Goal: Task Accomplishment & Management: Manage account settings

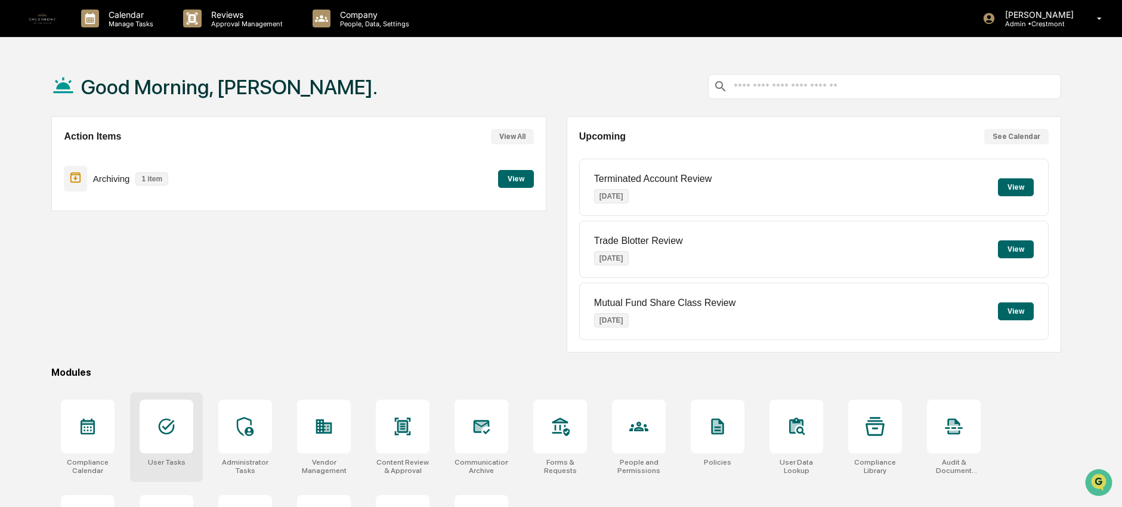
click at [173, 444] on div at bounding box center [167, 427] width 54 height 54
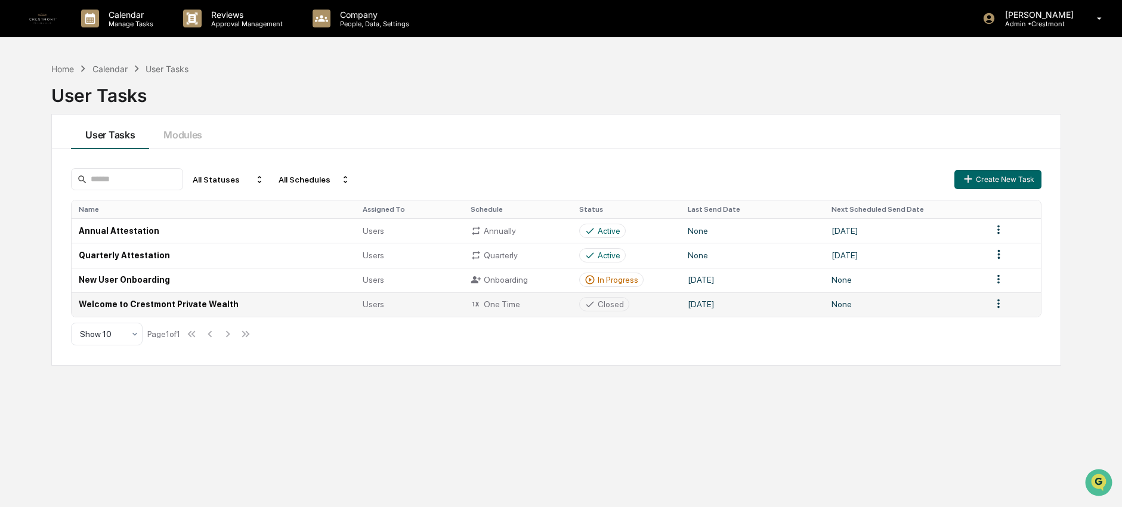
click at [218, 312] on td "Welcome to Crestmont Private Wealth" at bounding box center [213, 304] width 283 height 24
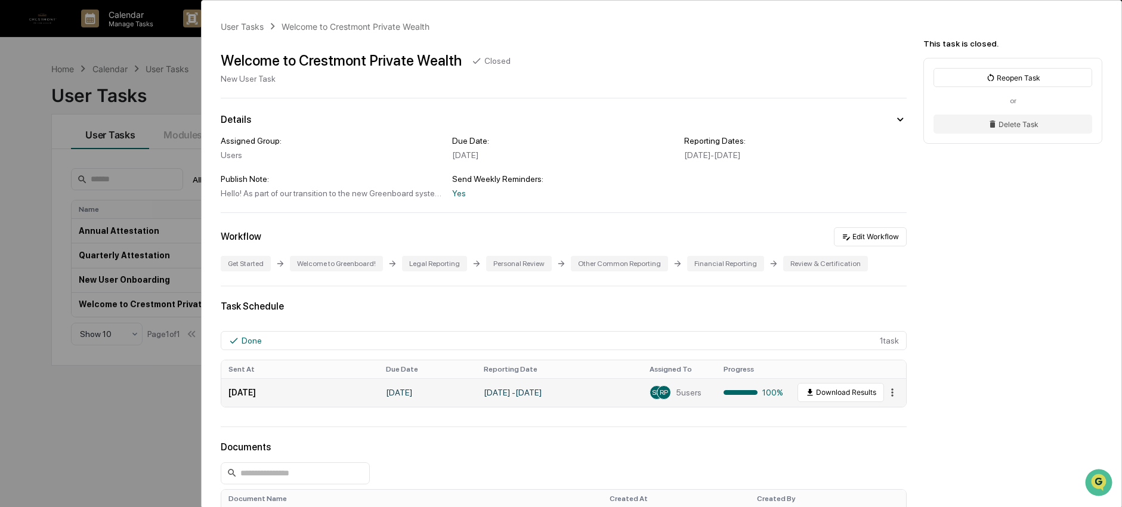
click at [889, 396] on html "Calendar Manage Tasks Reviews Approval Management Company People, Data, Setting…" at bounding box center [561, 253] width 1122 height 507
click at [889, 396] on html "Calendar Manage Tasks Reviews Approval Management Company People, Data, Setting…" at bounding box center [564, 253] width 1129 height 507
click at [883, 242] on button "Edit Workflow" at bounding box center [870, 236] width 73 height 19
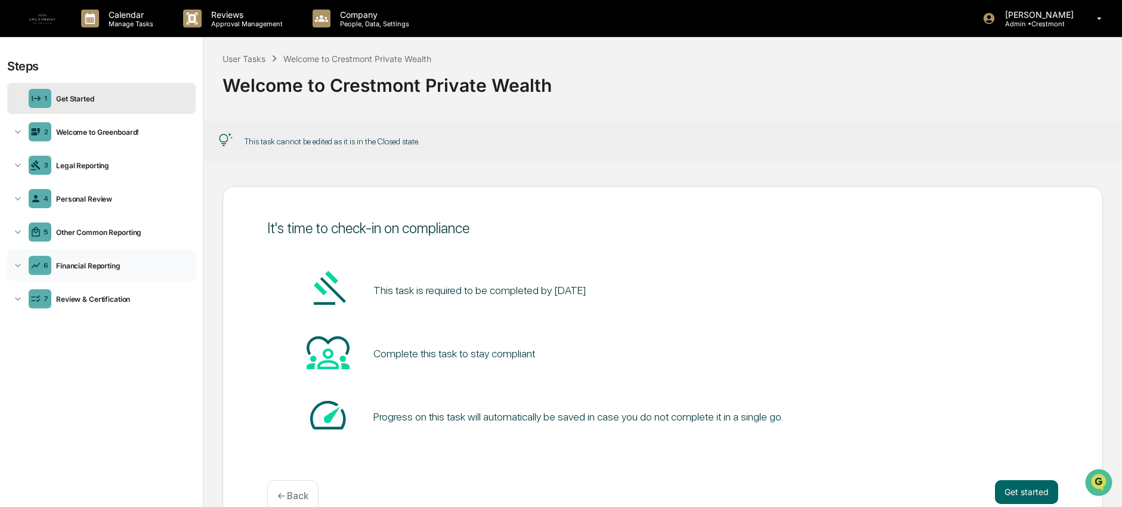
click at [125, 272] on div "6 Financial Reporting" at bounding box center [101, 265] width 189 height 31
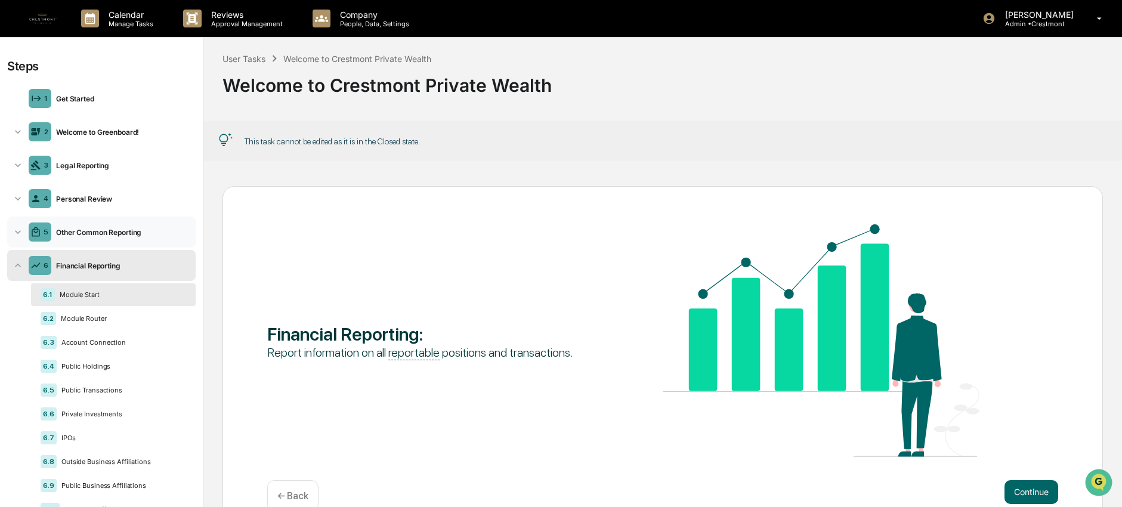
click at [124, 233] on div "Other Common Reporting" at bounding box center [121, 232] width 140 height 9
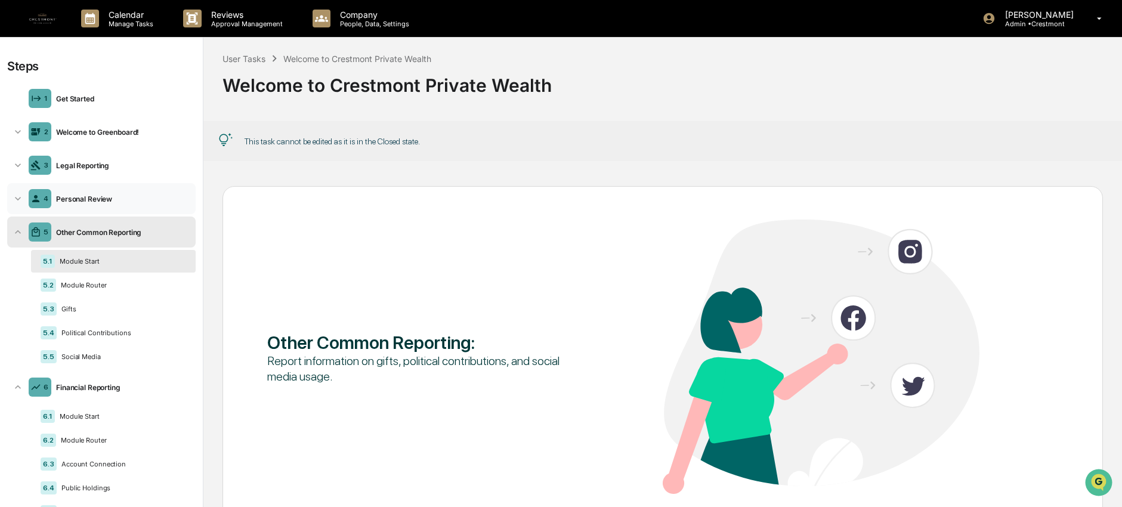
click at [124, 196] on div "Personal Review" at bounding box center [121, 198] width 140 height 9
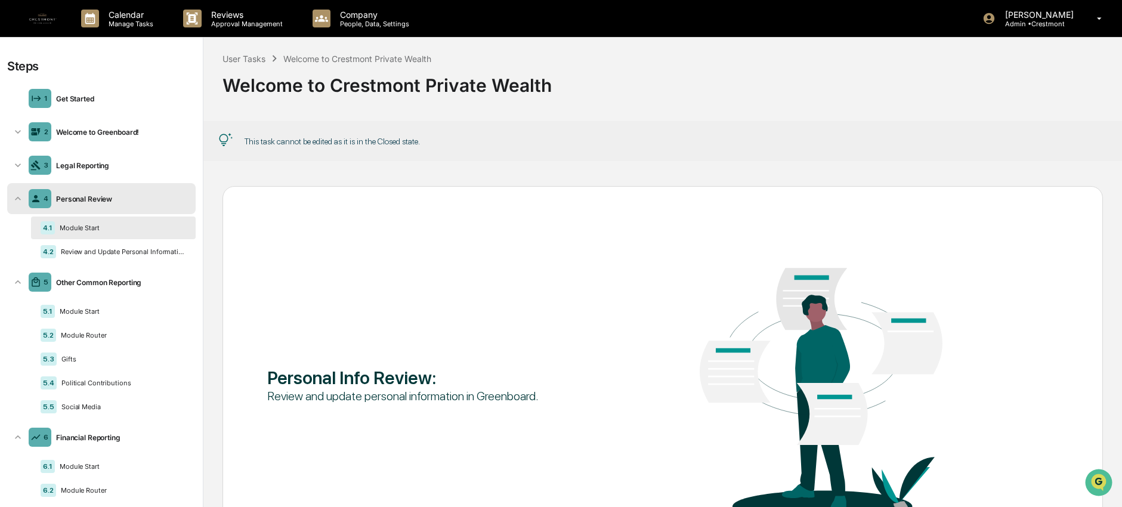
click at [144, 227] on div "Module Start" at bounding box center [120, 228] width 131 height 8
click at [144, 251] on div "Review and Update Personal Information" at bounding box center [121, 252] width 130 height 8
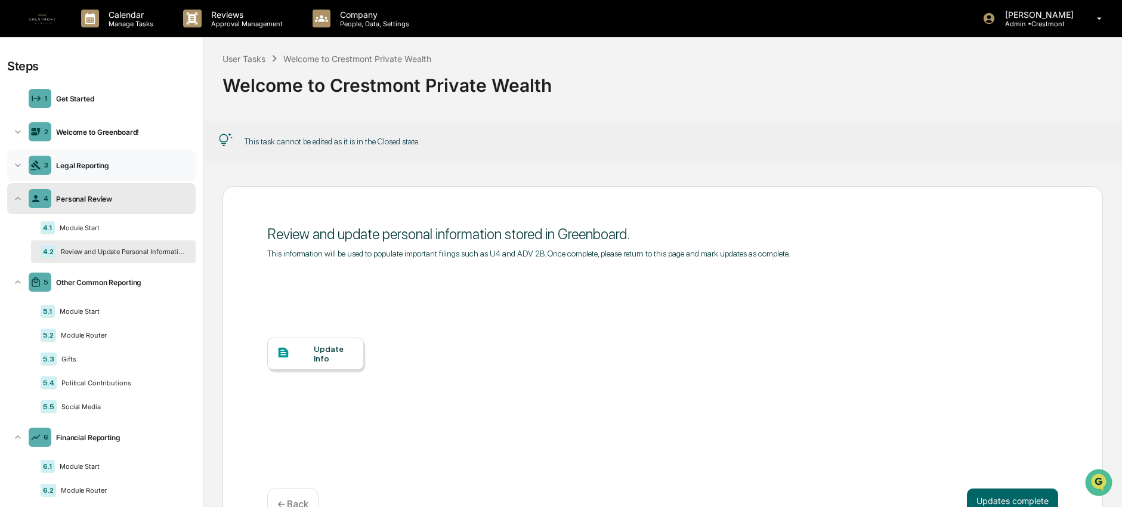
click at [131, 168] on div "Legal Reporting" at bounding box center [121, 165] width 140 height 9
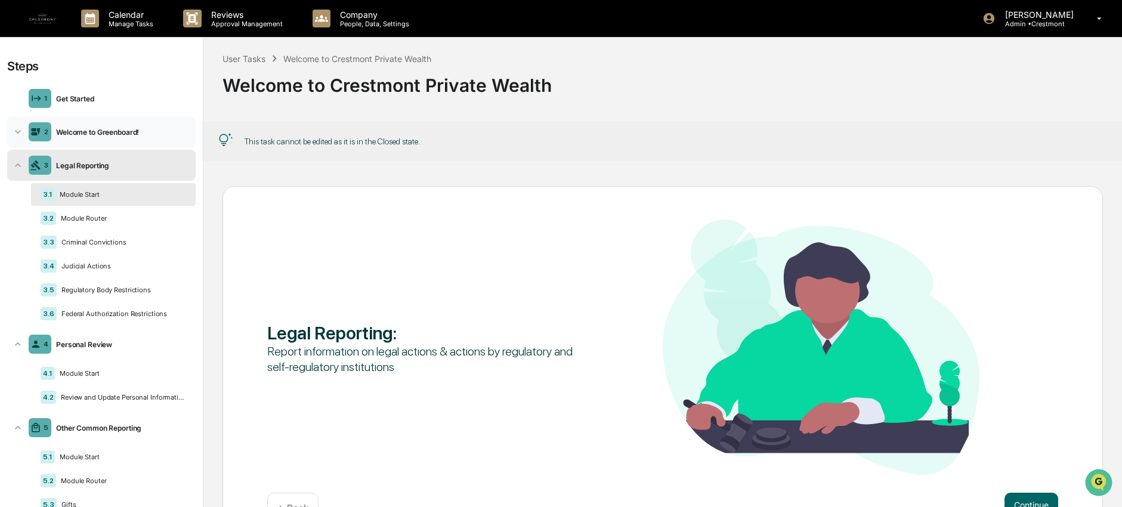
click at [140, 128] on div "Welcome to Greenboard!" at bounding box center [121, 132] width 140 height 9
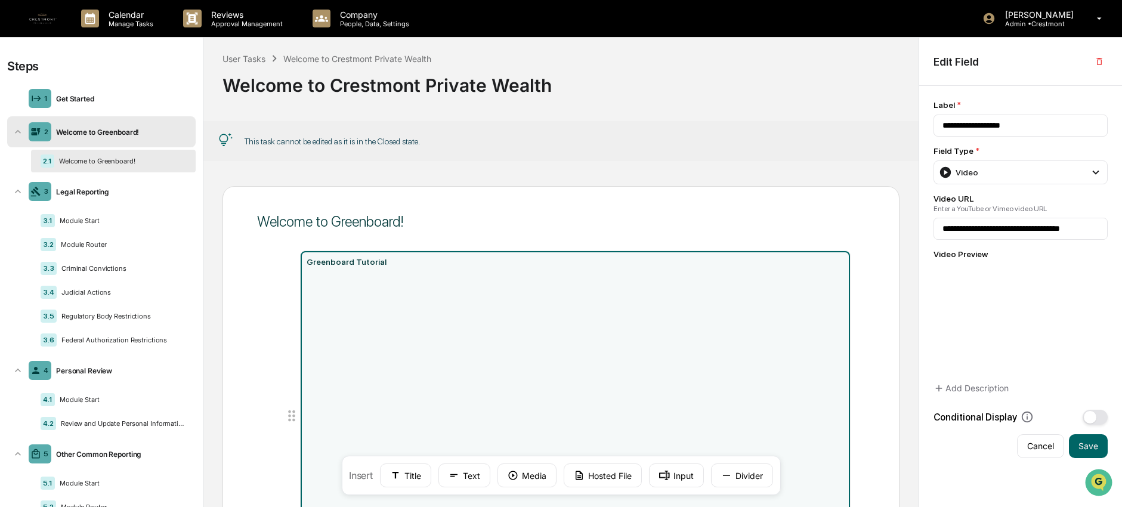
click at [820, 160] on div "This task cannot be edited as it is in the Closed state." at bounding box center [560, 141] width 715 height 40
click at [659, 172] on div "Welcome to Greenboard! Greenboard Tutorial Next ← Back Insert Title Text Media …" at bounding box center [560, 337] width 715 height 341
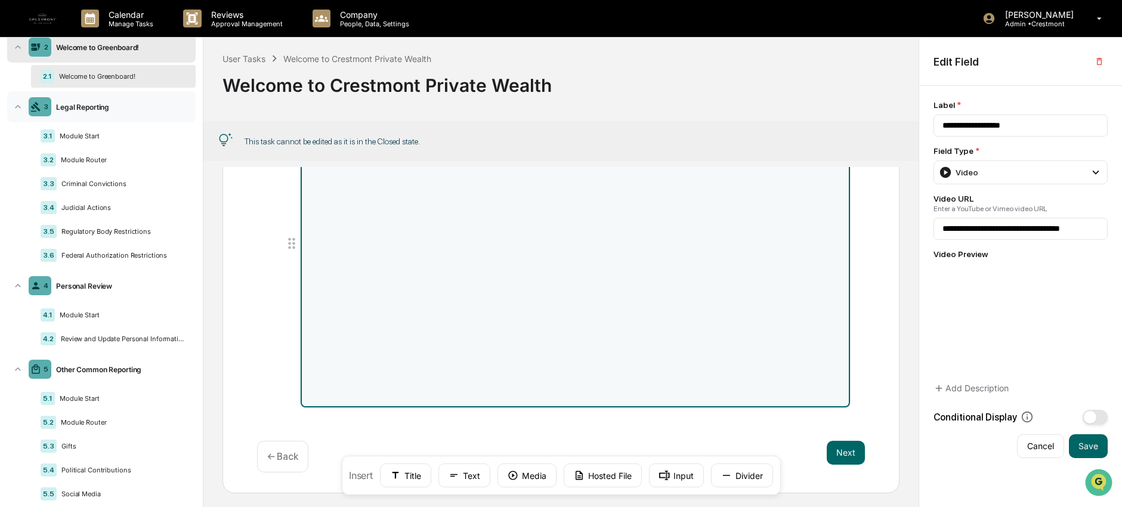
scroll to position [71, 0]
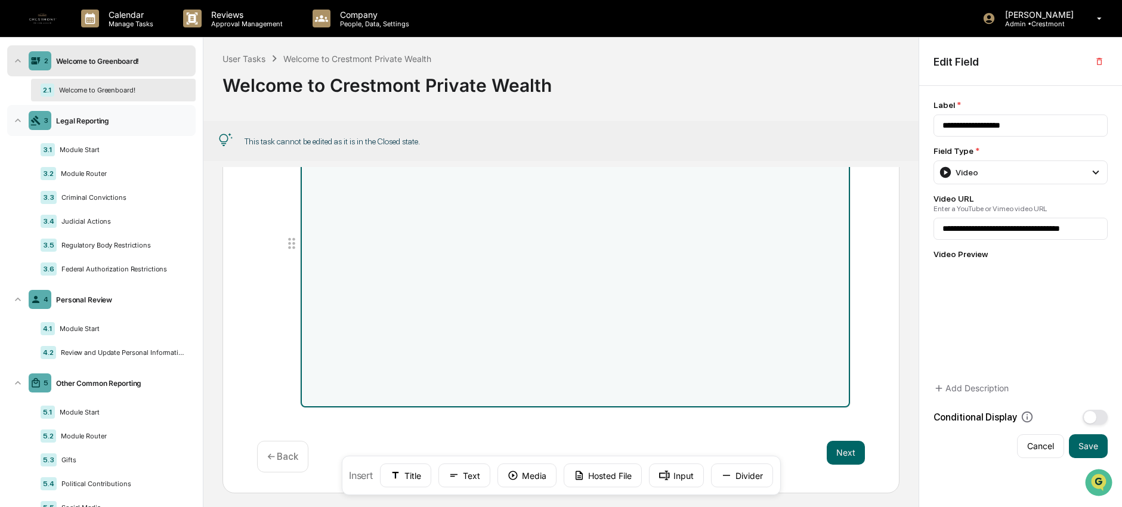
click at [92, 128] on div "3 Legal Reporting" at bounding box center [101, 120] width 189 height 31
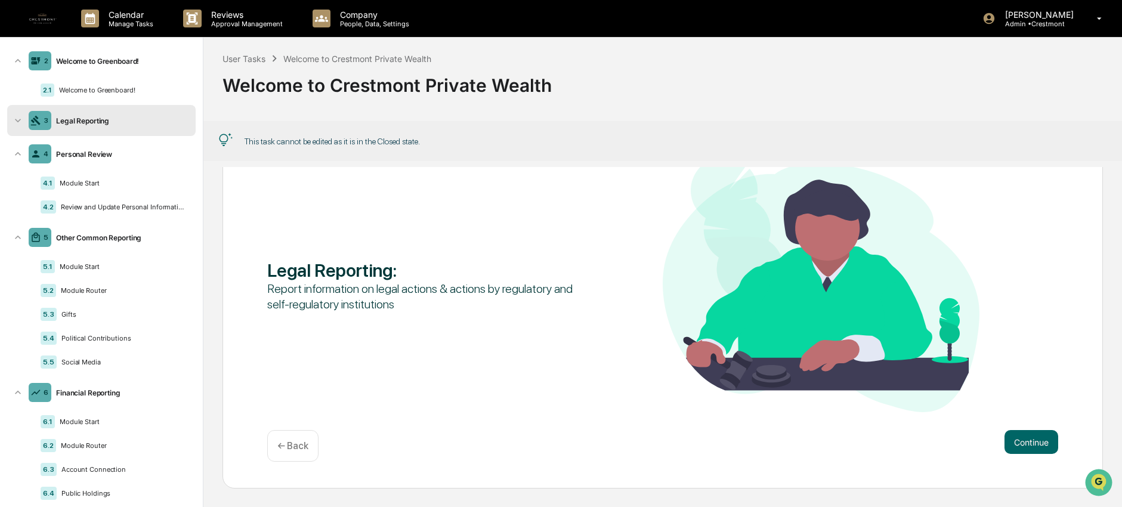
scroll to position [50, 0]
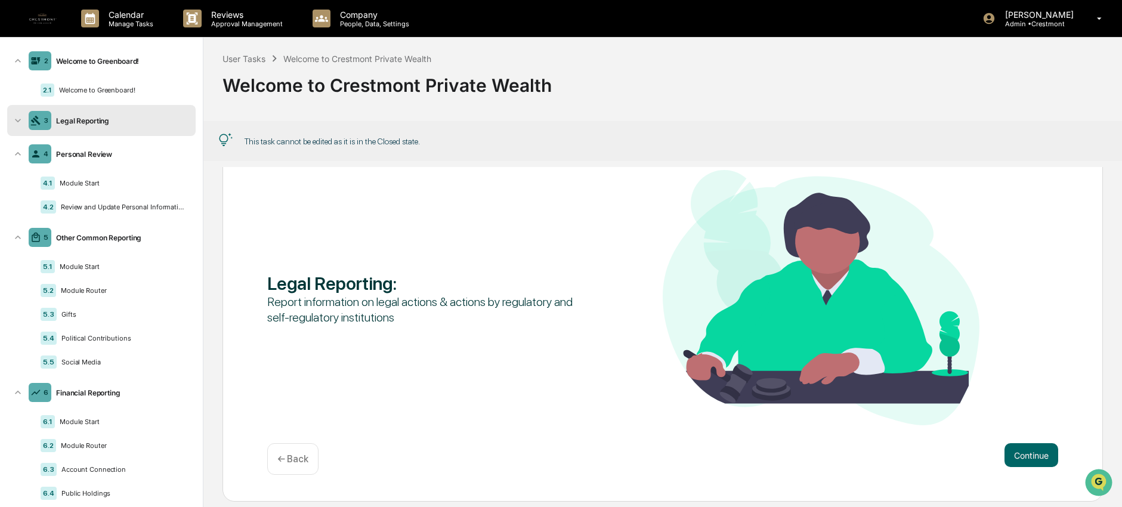
click at [92, 126] on div "3 Legal Reporting" at bounding box center [101, 120] width 189 height 31
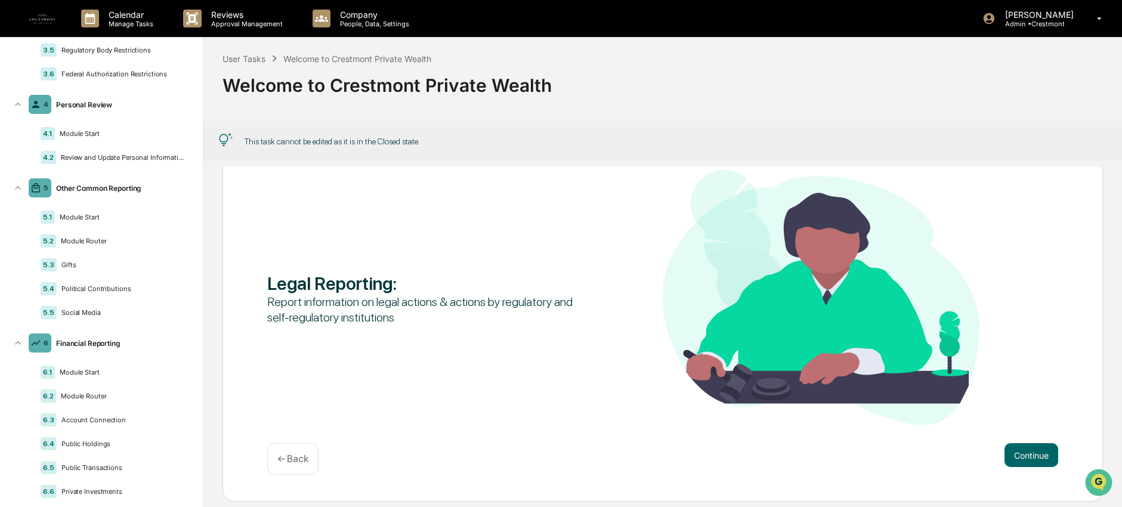
scroll to position [45, 0]
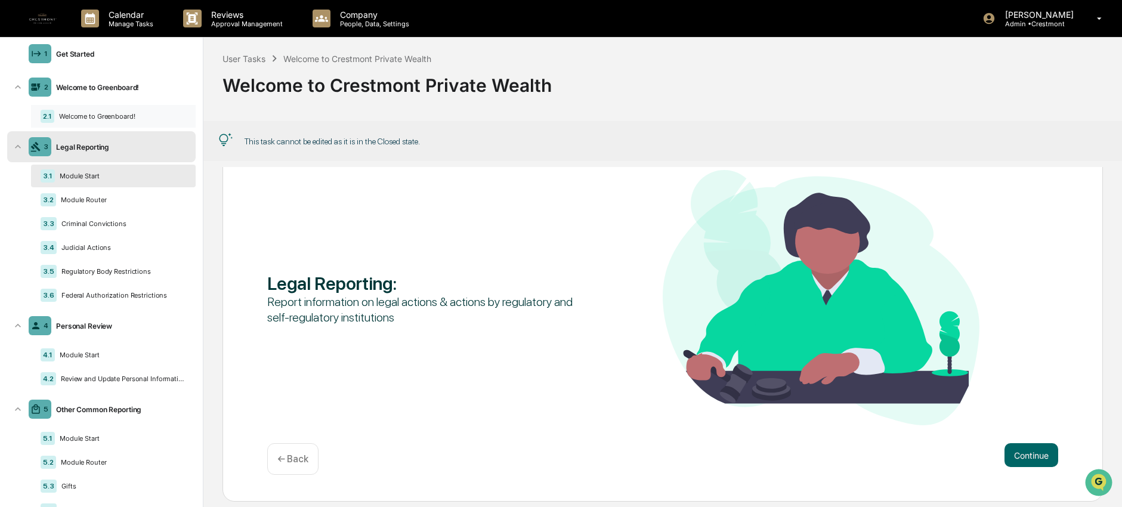
click at [89, 118] on div "Welcome to Greenboard!" at bounding box center [120, 116] width 132 height 8
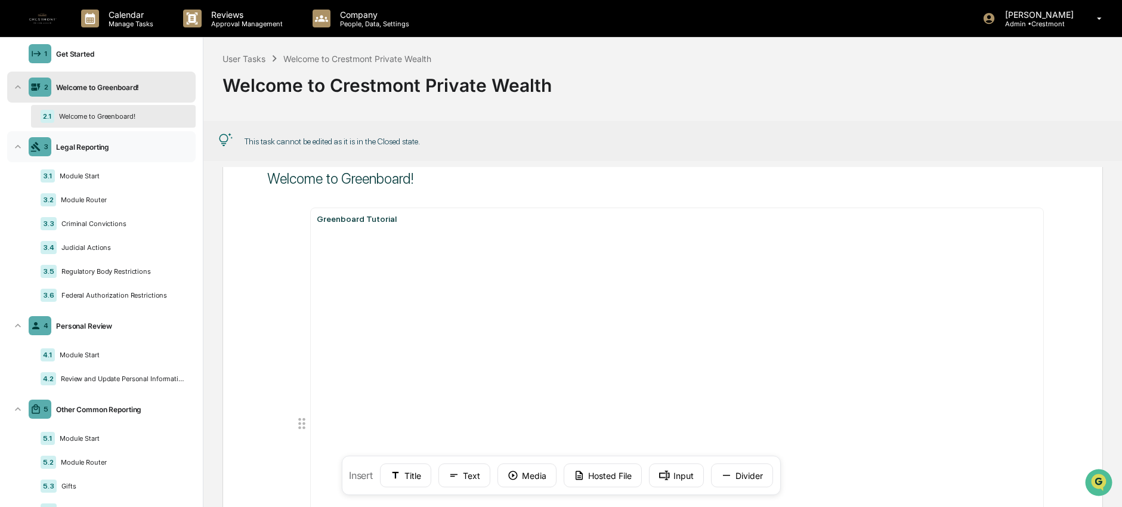
scroll to position [44, 0]
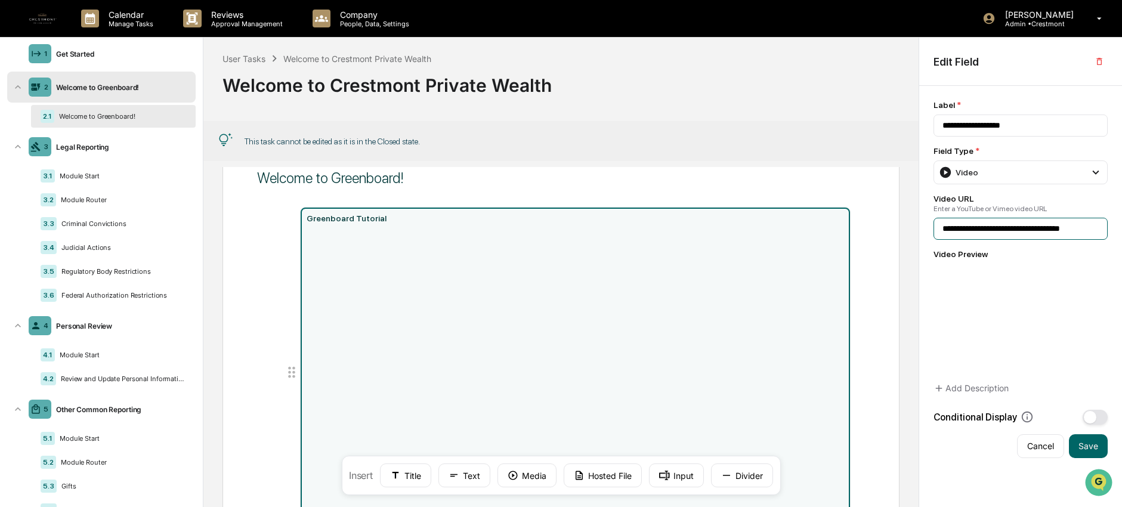
click at [1045, 231] on input "**********" at bounding box center [1021, 229] width 174 height 22
drag, startPoint x: 733, startPoint y: 112, endPoint x: 724, endPoint y: 112, distance: 9.6
click at [733, 112] on div "User Tasks Welcome to Crestmont Private Wealth Welcome to Crestmont Private Wea…" at bounding box center [560, 77] width 715 height 78
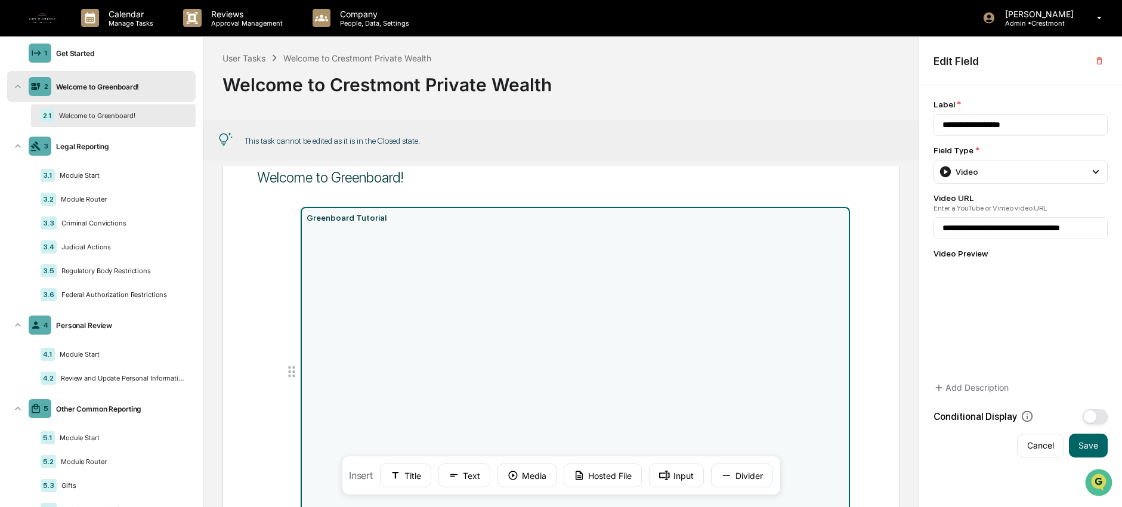
scroll to position [0, 0]
click at [39, 14] on img at bounding box center [43, 18] width 29 height 29
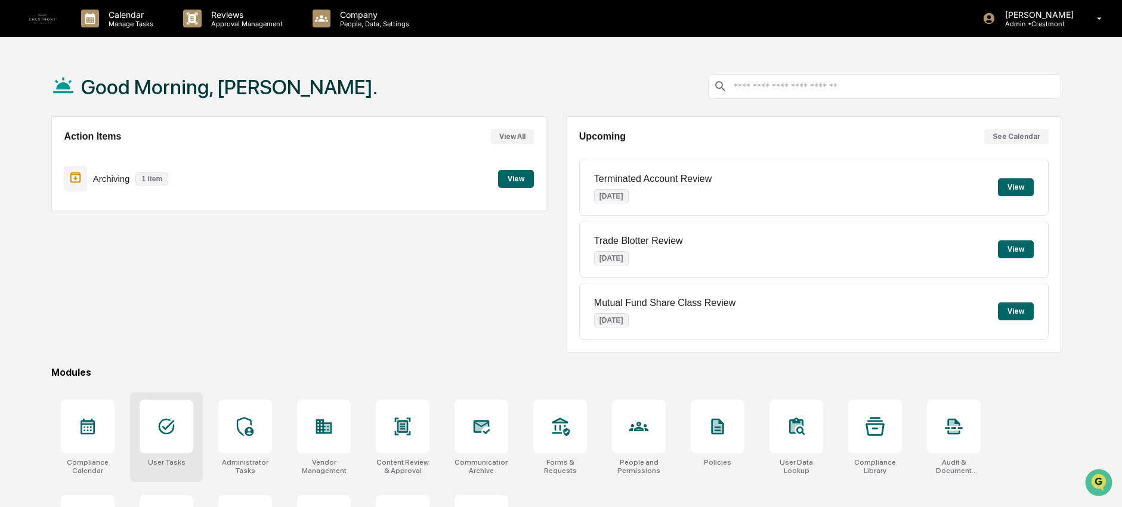
click at [176, 436] on div at bounding box center [167, 427] width 54 height 54
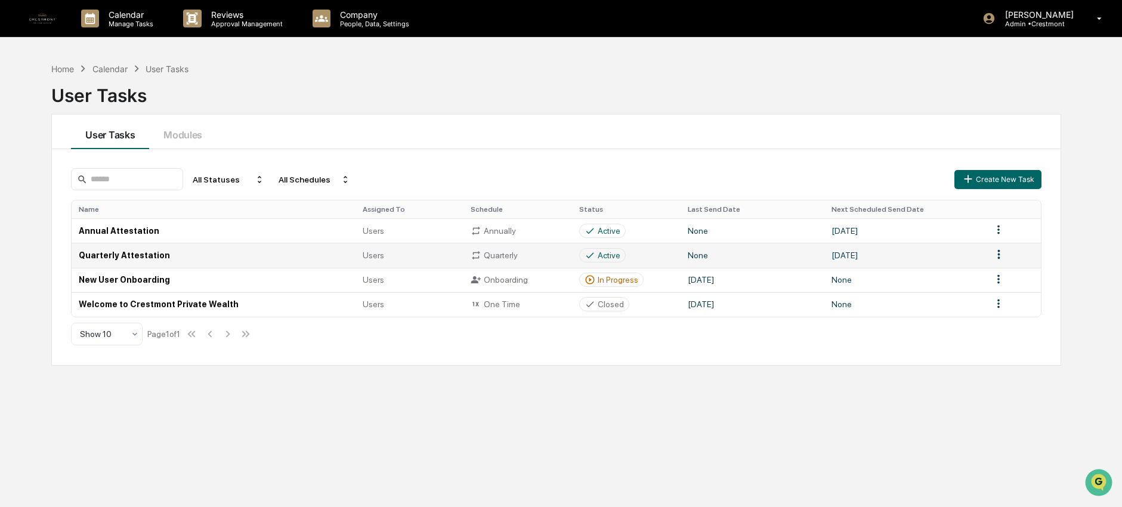
click at [196, 261] on td "Quarterly Attestation" at bounding box center [213, 255] width 283 height 24
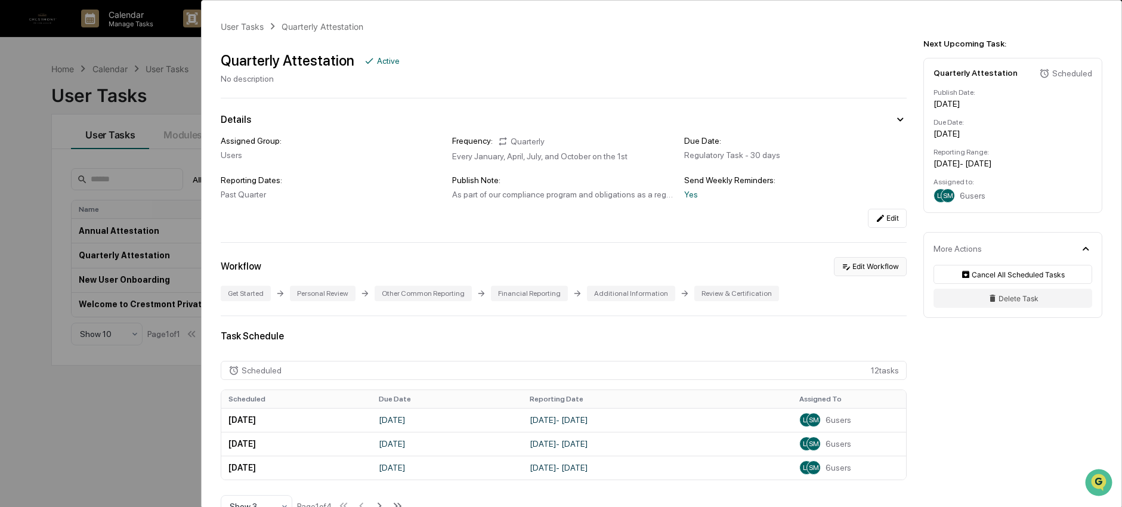
click at [858, 269] on button "Edit Workflow" at bounding box center [870, 266] width 73 height 19
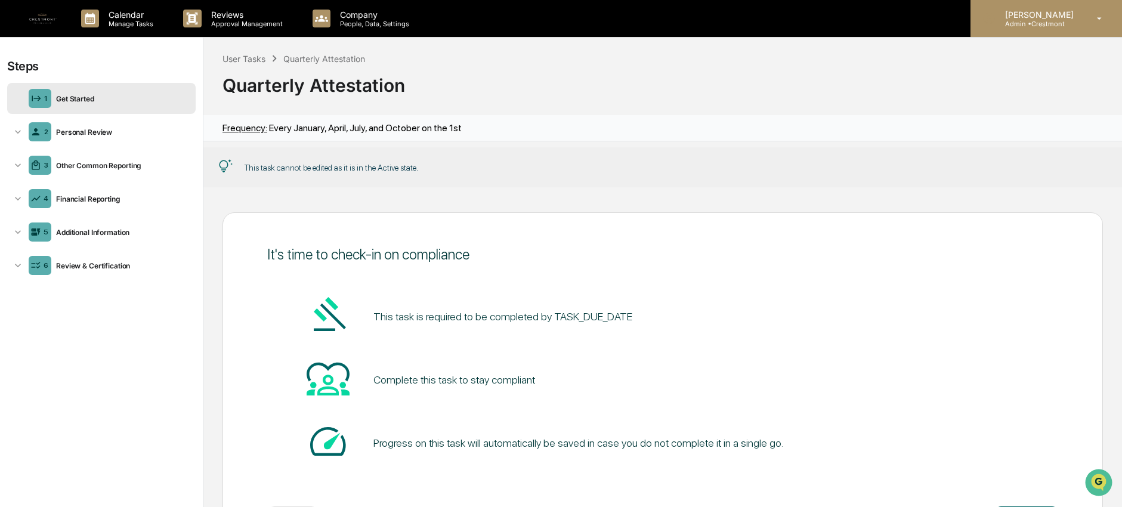
click at [1085, 18] on div "Lindsay Rider Admin • Crestmont" at bounding box center [1047, 18] width 152 height 37
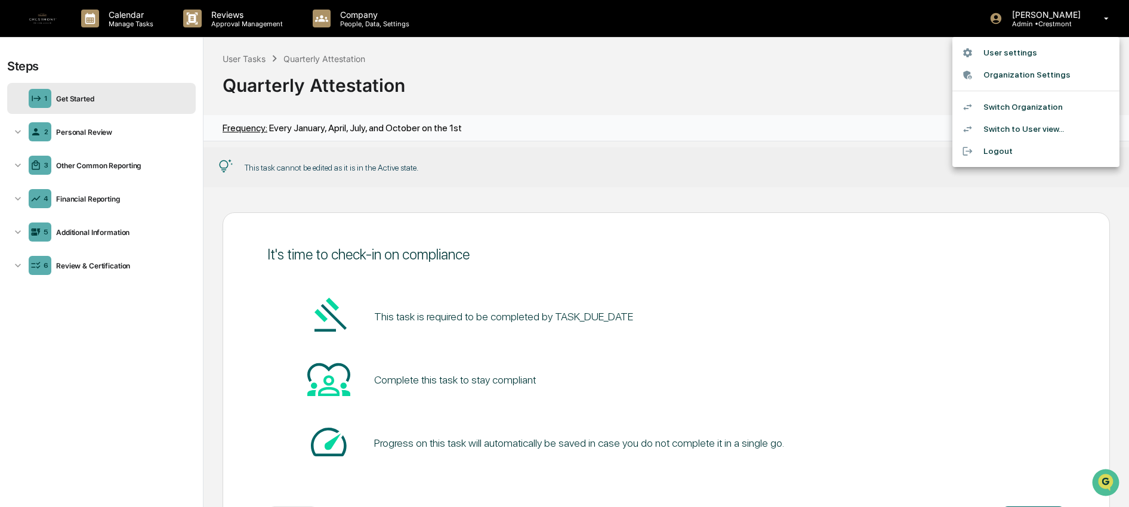
click at [1051, 109] on li "Switch Organization" at bounding box center [1035, 107] width 167 height 22
